Goal: Information Seeking & Learning: Find specific fact

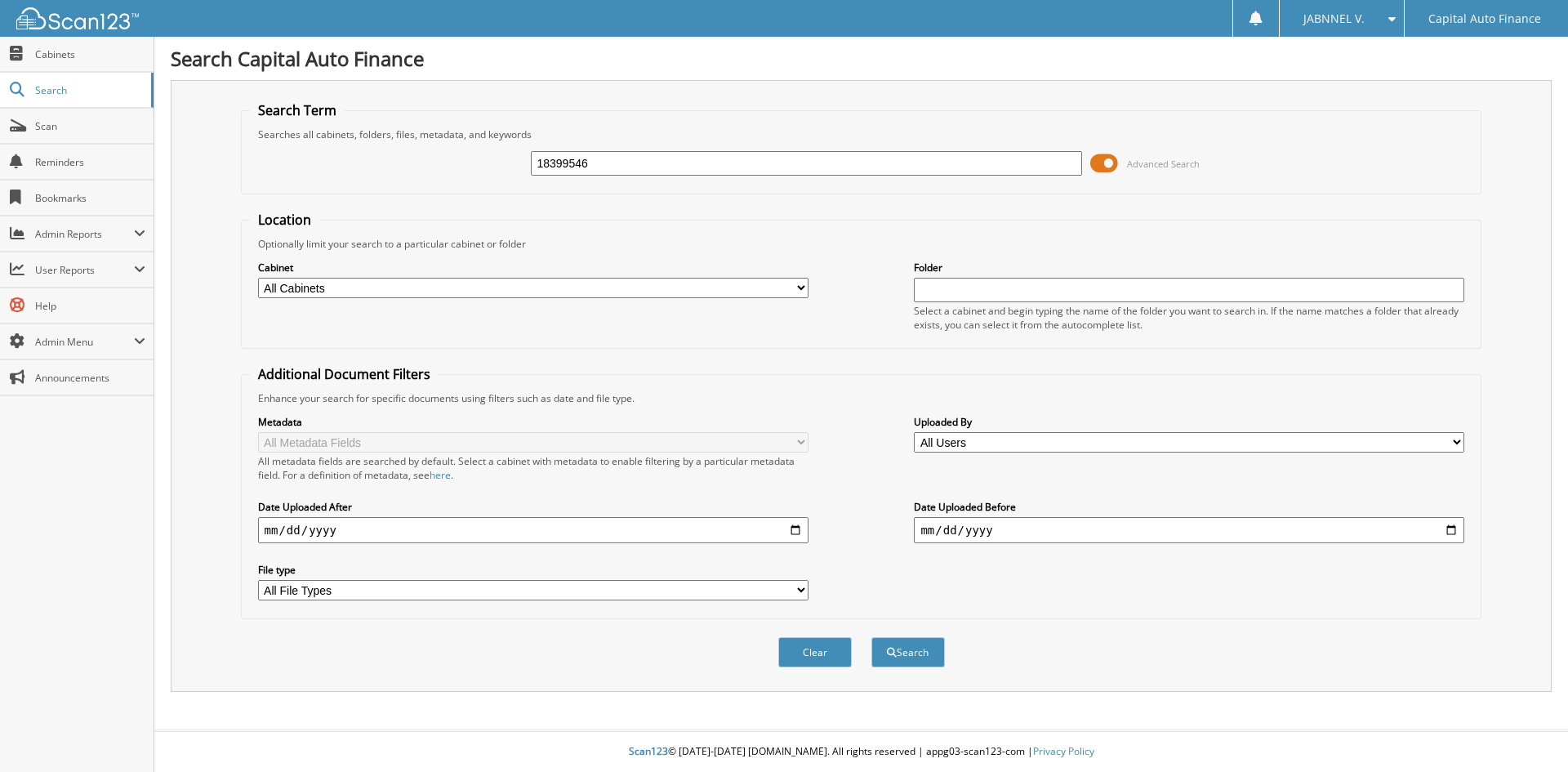
type input "18399546"
click at [1111, 164] on span at bounding box center [1105, 164] width 28 height 25
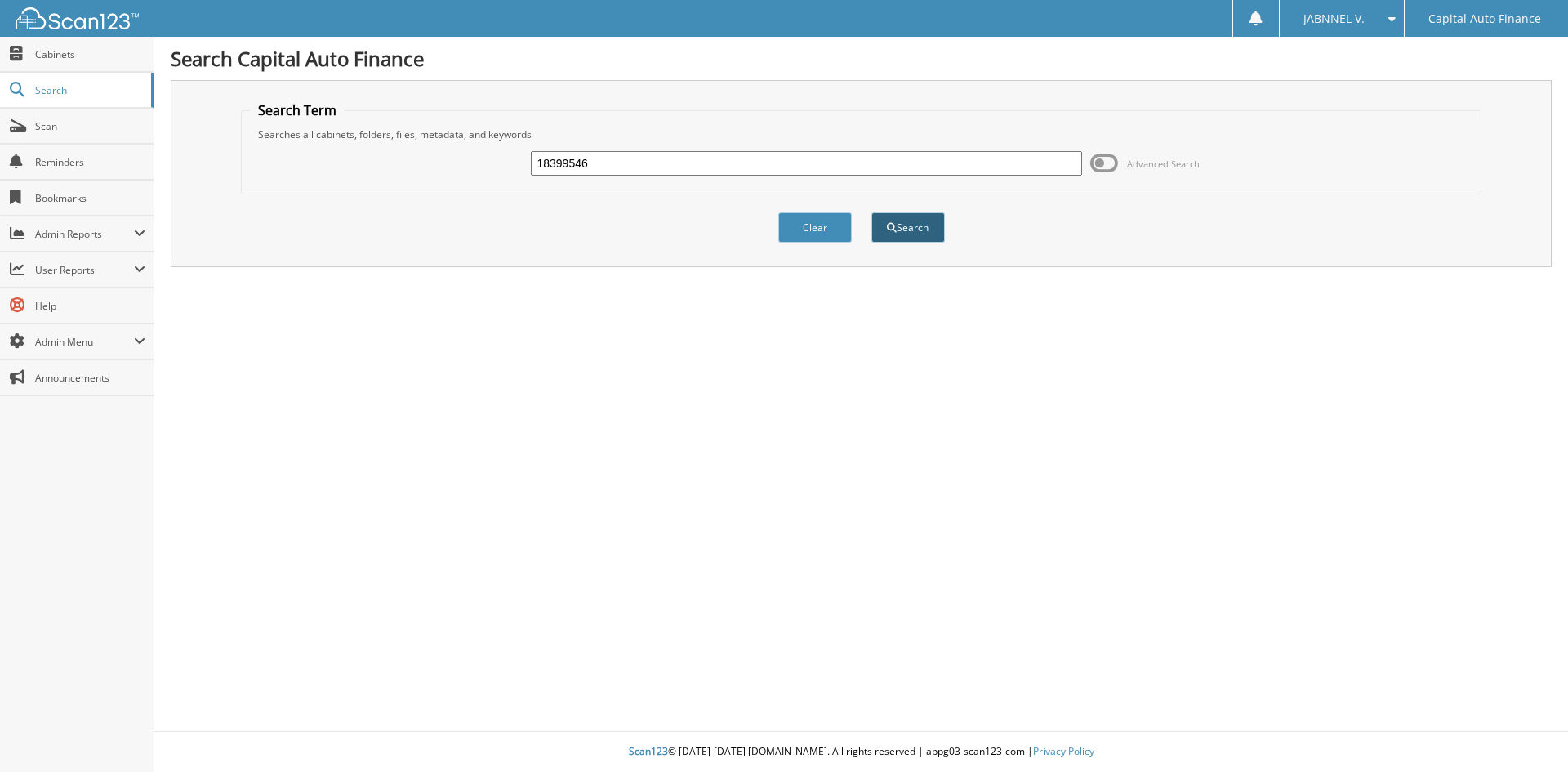
click at [909, 232] on button "Search" at bounding box center [908, 227] width 73 height 30
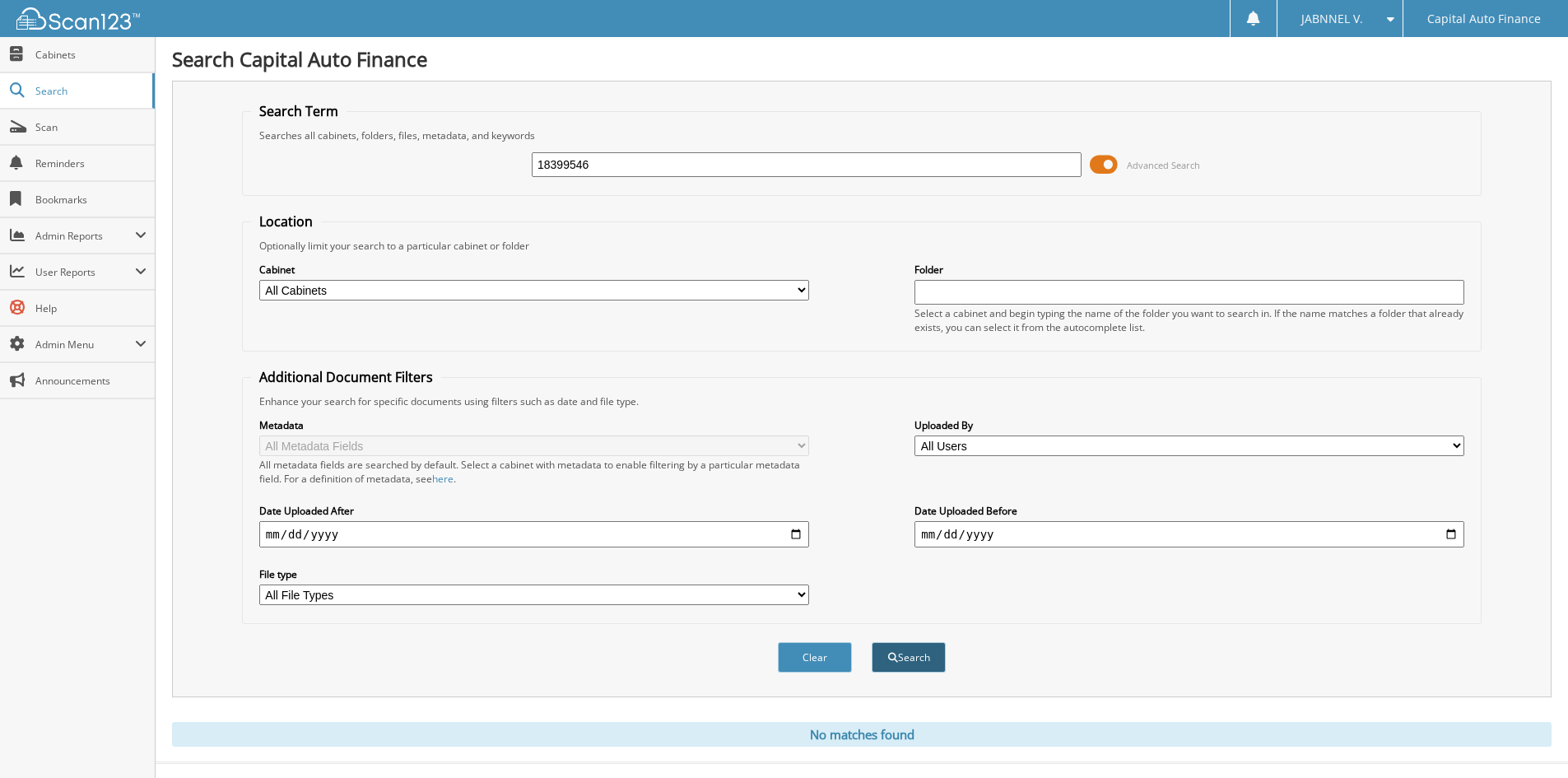
click at [889, 649] on button "Search" at bounding box center [908, 657] width 74 height 30
click at [1110, 165] on span at bounding box center [1104, 165] width 28 height 25
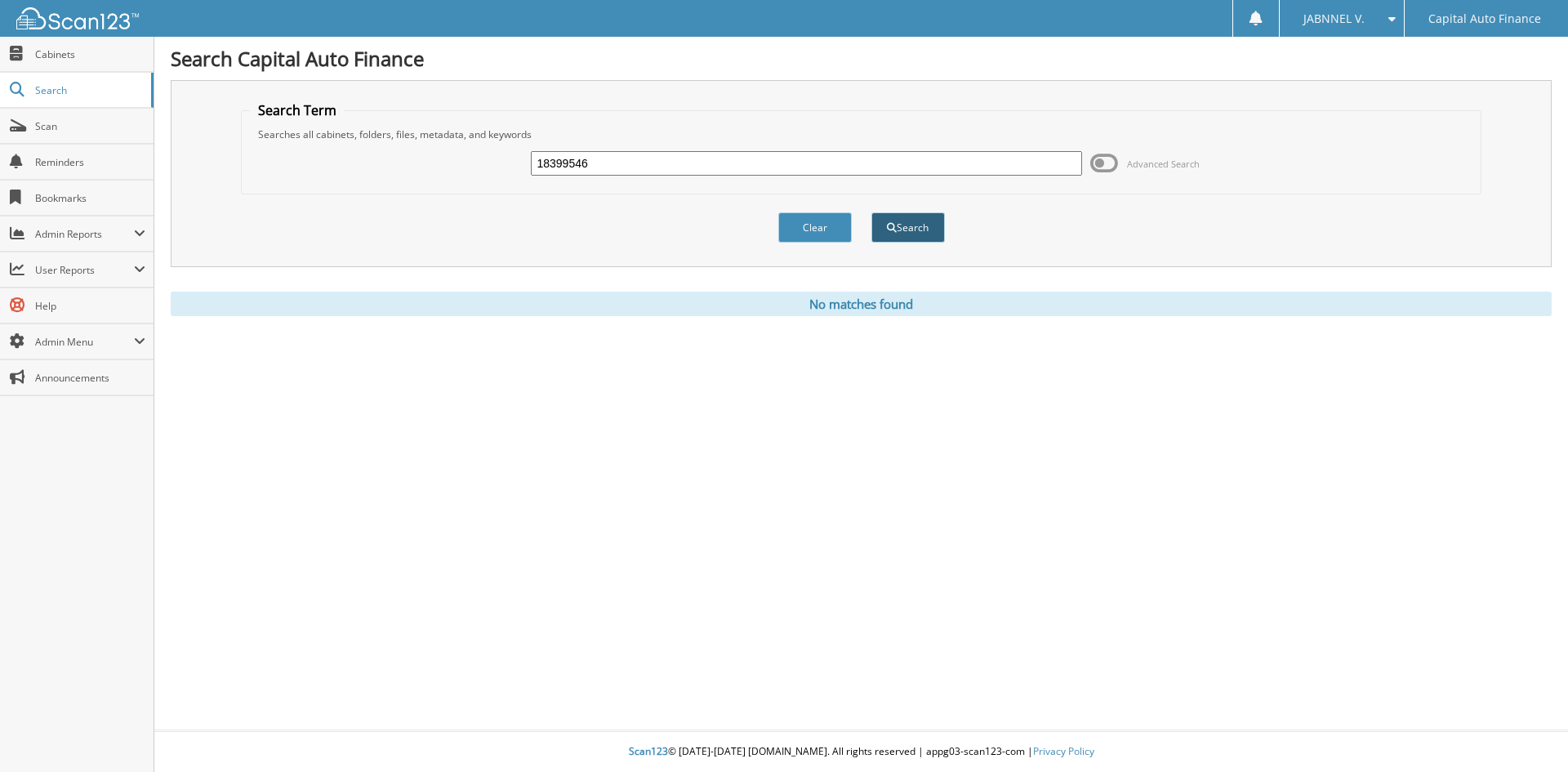
click at [910, 225] on button "Search" at bounding box center [908, 227] width 73 height 30
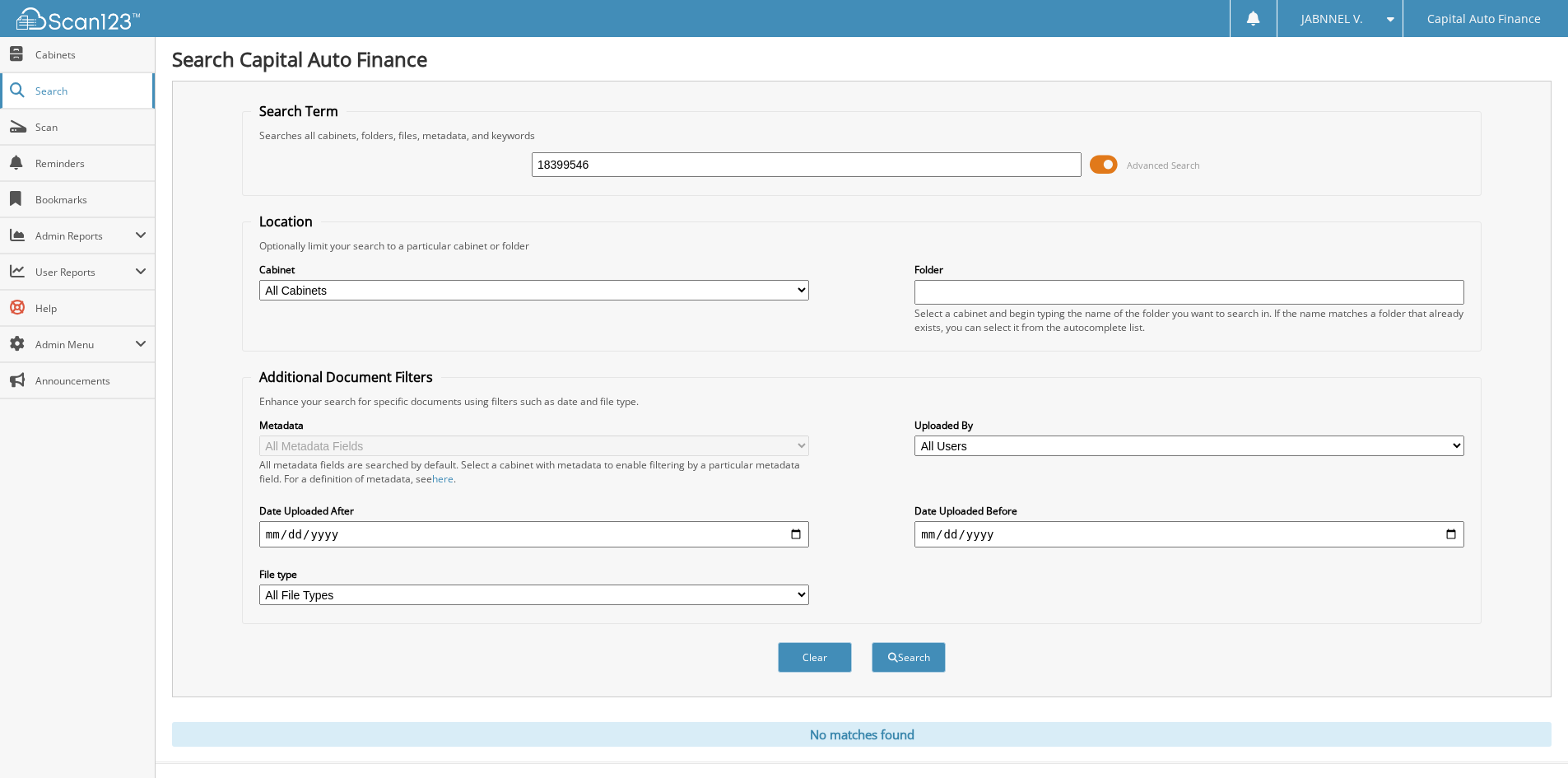
click at [117, 90] on span "Search" at bounding box center [90, 91] width 108 height 14
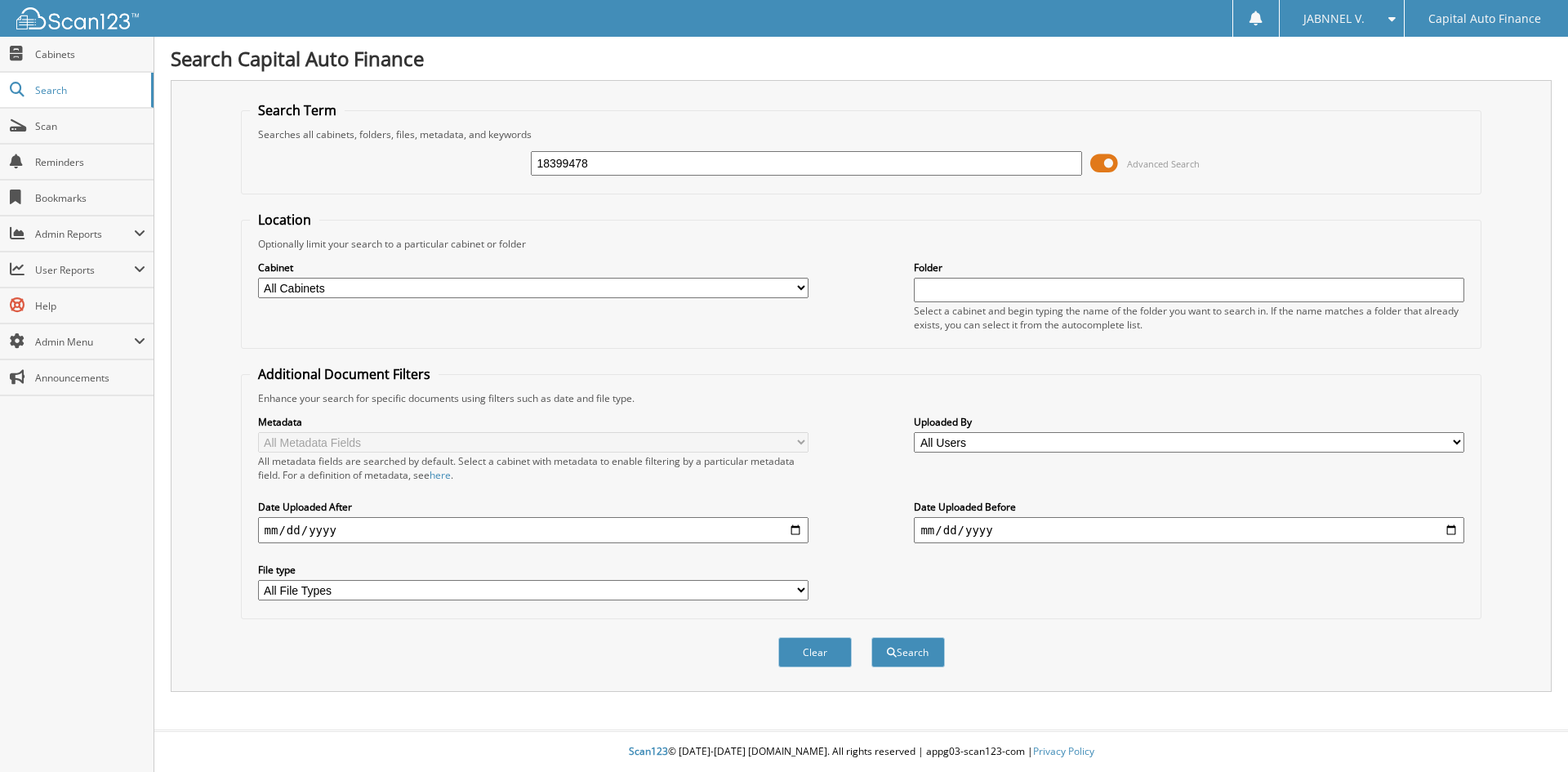
type input "18399478"
click at [1103, 162] on span at bounding box center [1105, 164] width 28 height 25
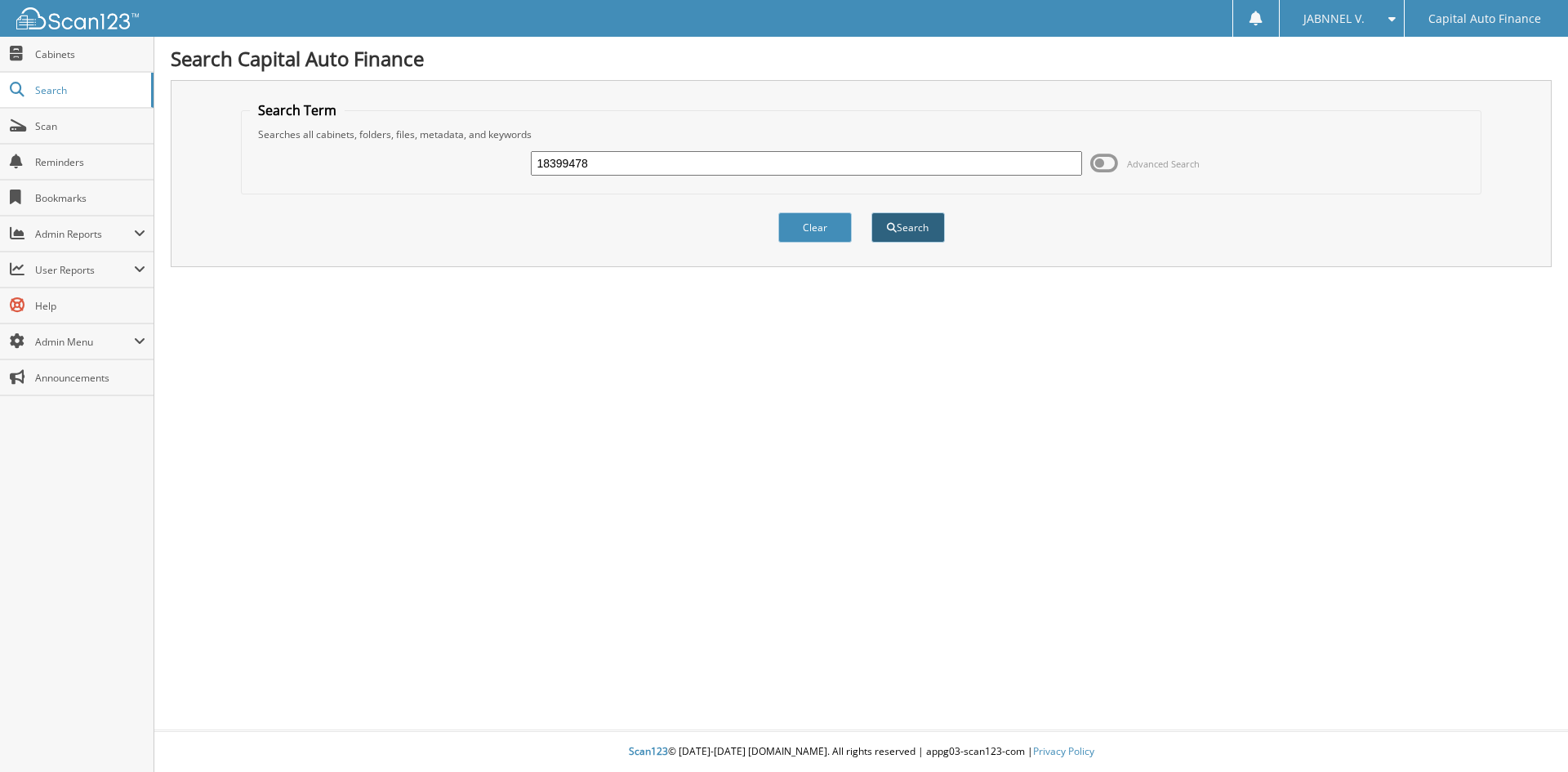
click at [892, 226] on span "submit" at bounding box center [892, 227] width 10 height 10
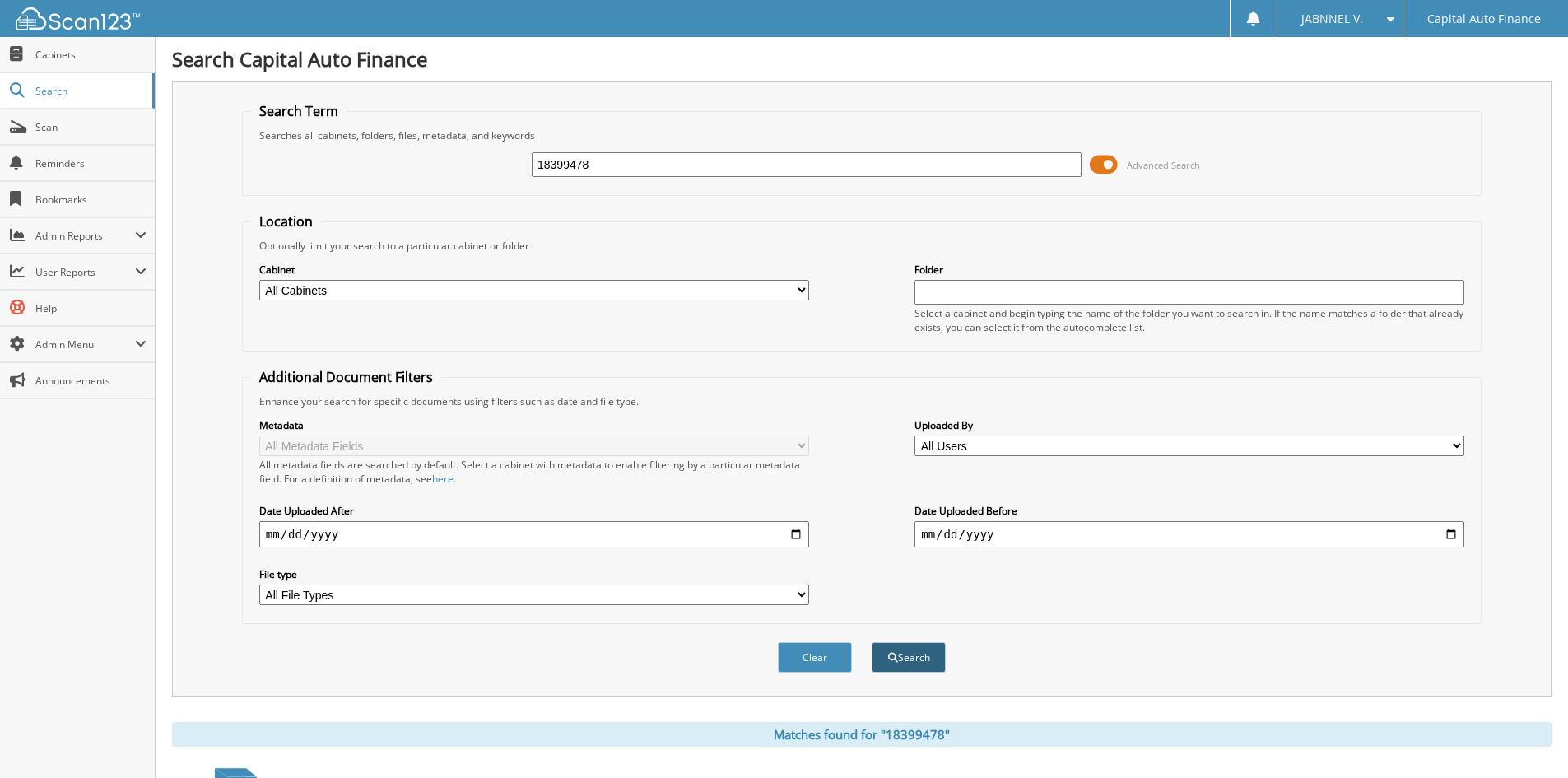
click at [882, 653] on button "Search" at bounding box center [908, 657] width 74 height 30
click at [1106, 164] on span at bounding box center [1104, 165] width 28 height 25
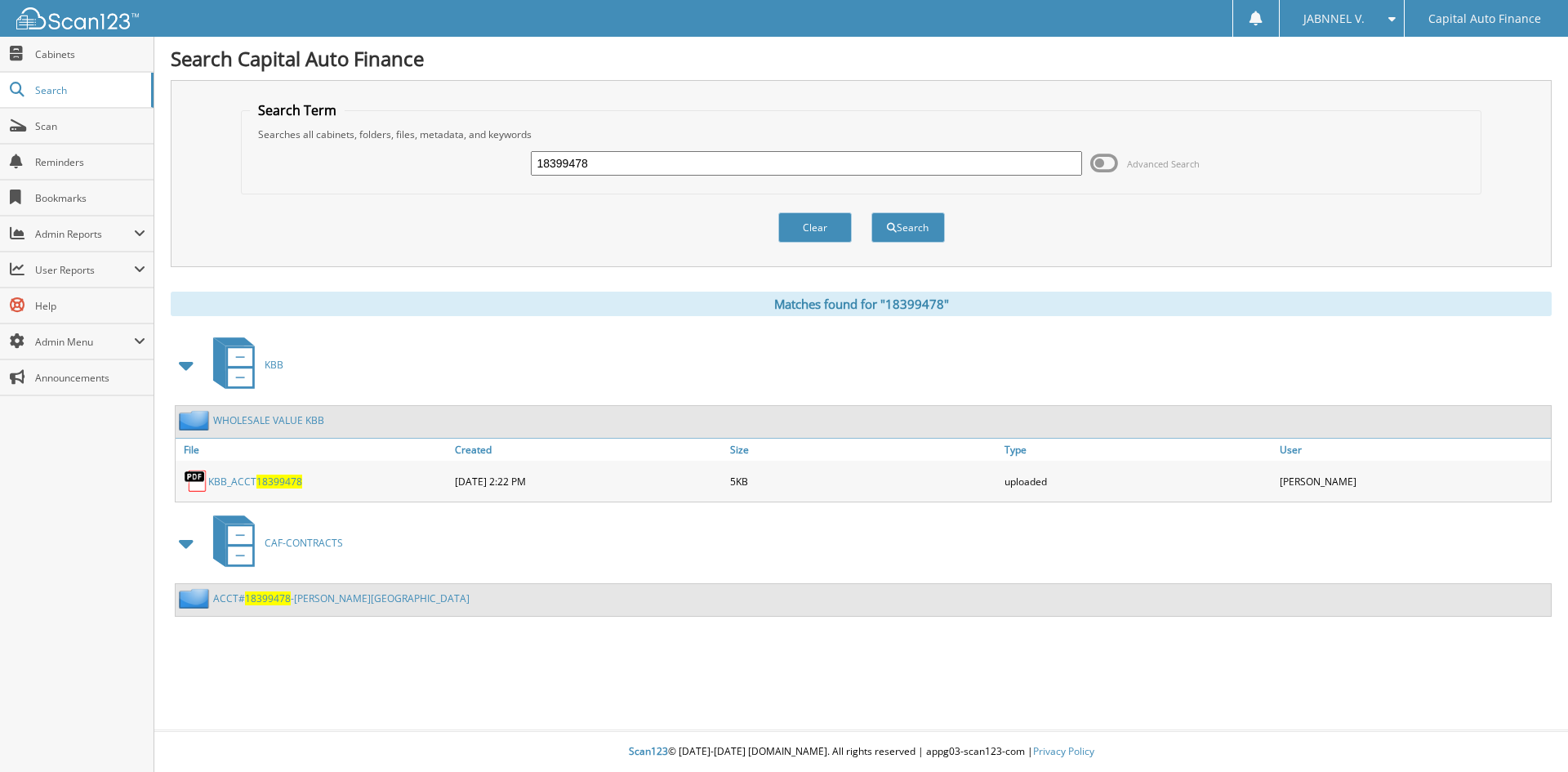
click at [268, 536] on span "CAF-CONTRACTS" at bounding box center [304, 543] width 78 height 14
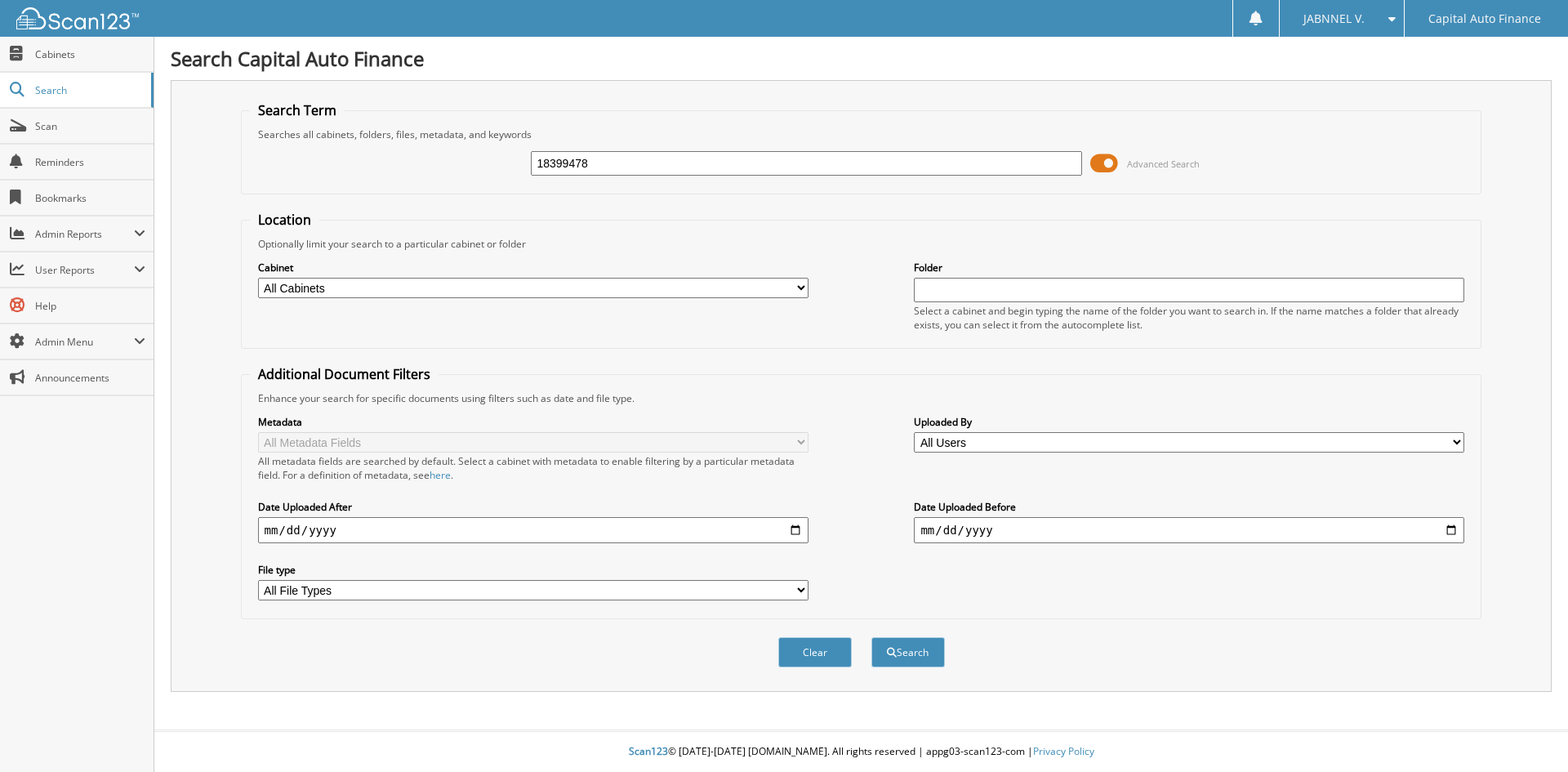
type input "18399478"
click at [1107, 165] on span at bounding box center [1105, 164] width 28 height 25
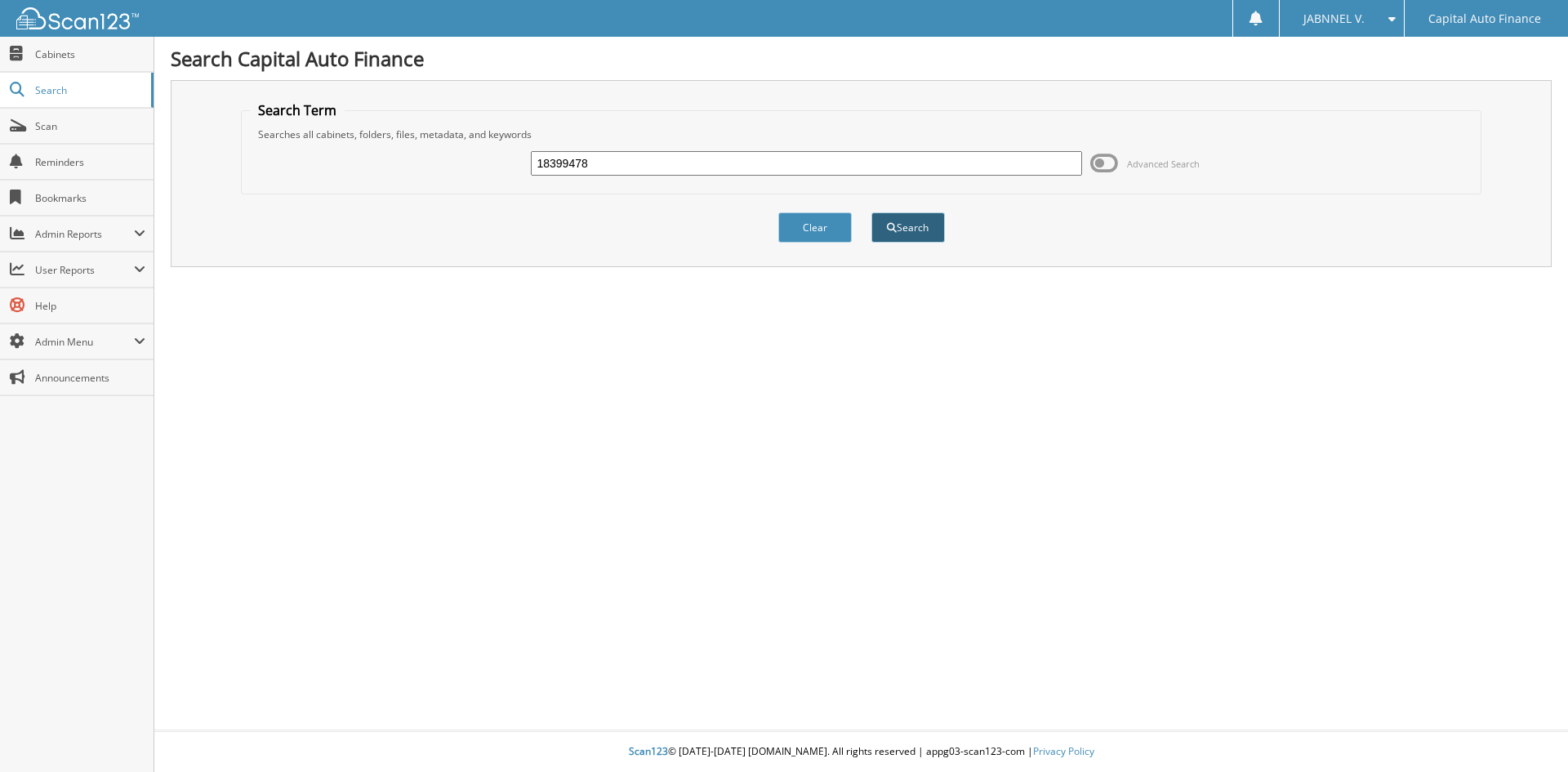
click at [927, 228] on button "Search" at bounding box center [908, 227] width 73 height 30
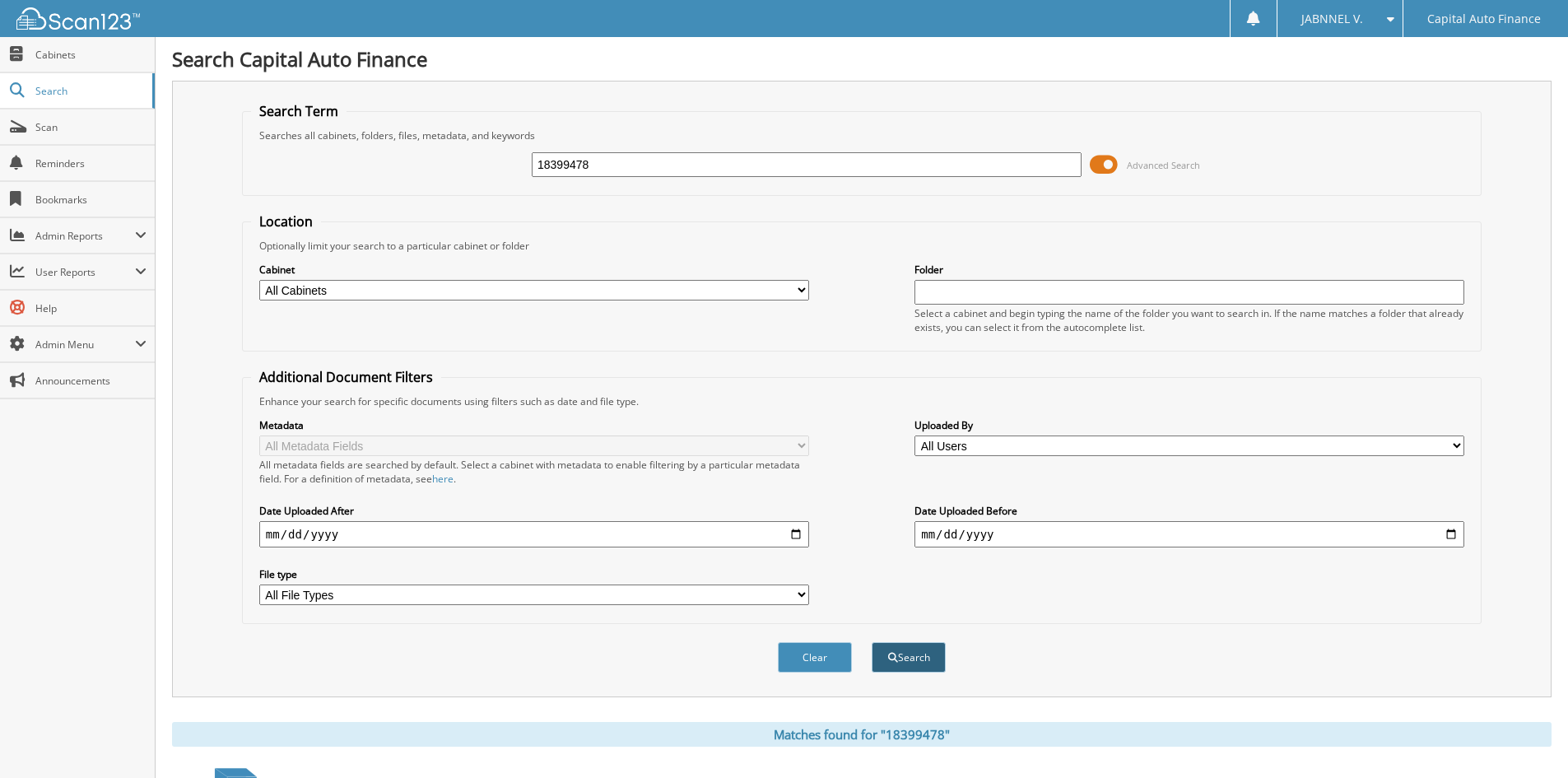
click at [916, 656] on button "Search" at bounding box center [908, 657] width 74 height 30
click at [1110, 161] on span at bounding box center [1104, 165] width 28 height 25
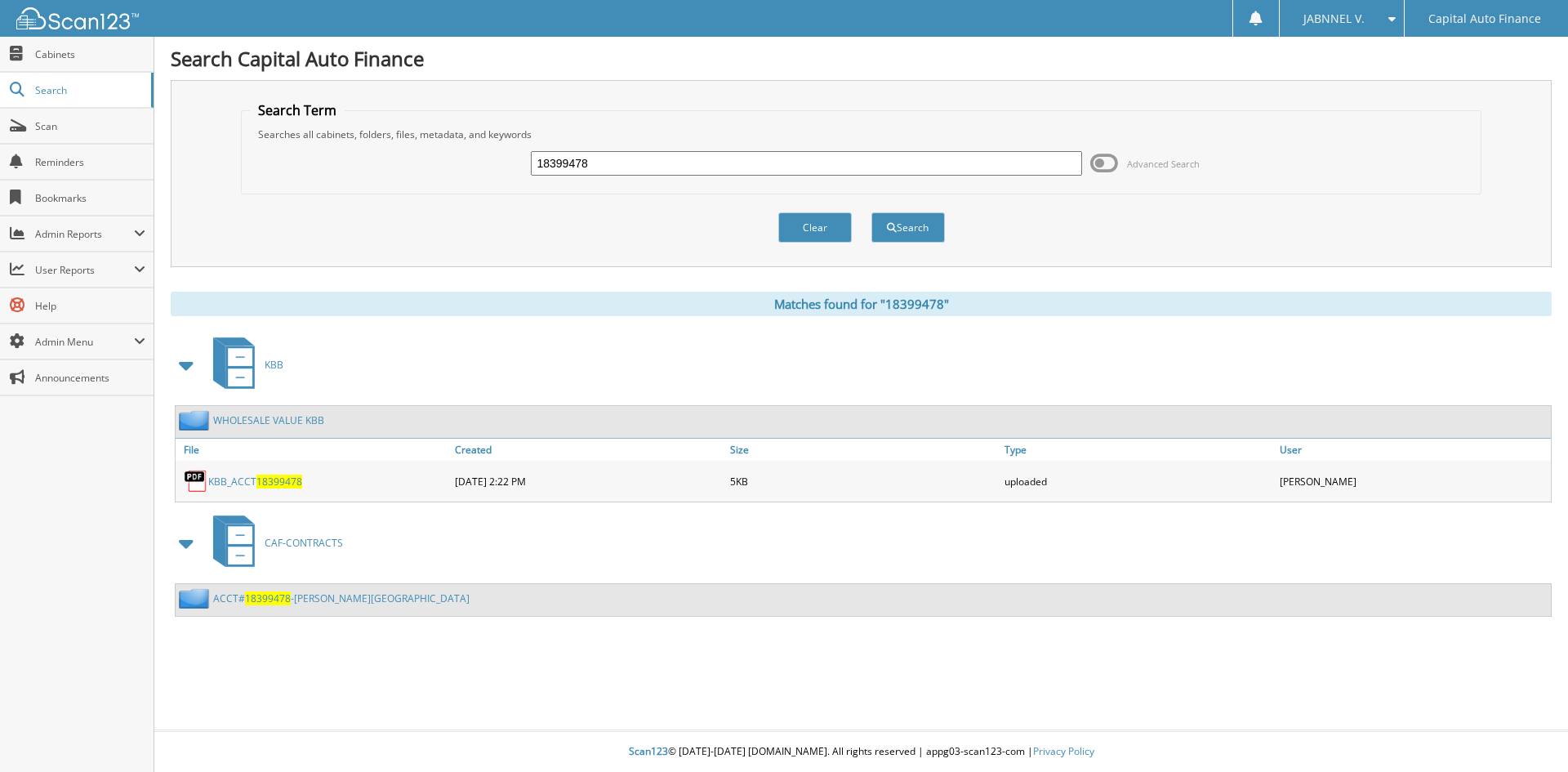
click at [239, 598] on link "ACCT# 18399478 -Rojas-Sanches, Alvaro" at bounding box center [341, 599] width 256 height 14
